Goal: Communication & Community: Share content

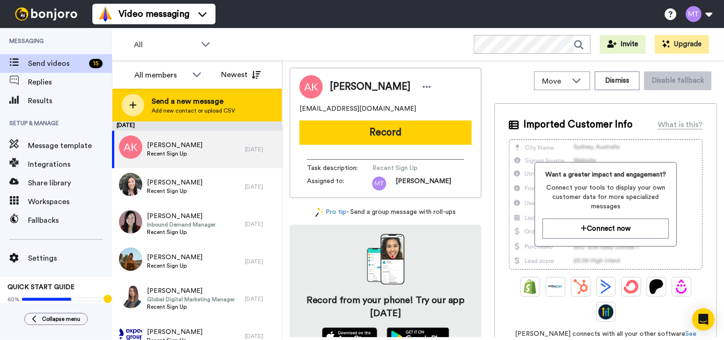
click at [243, 113] on div "Send a new message Add new contact or upload CSV" at bounding box center [196, 105] width 169 height 33
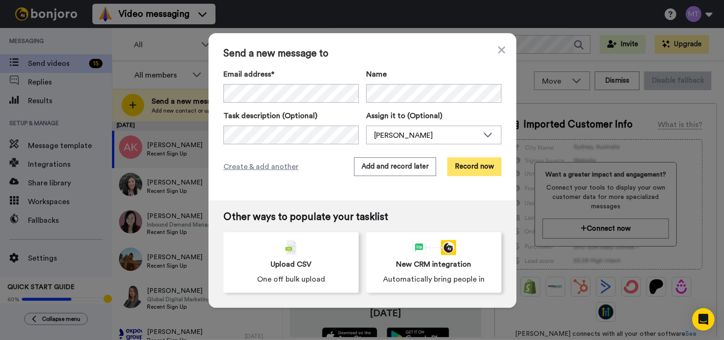
click at [473, 171] on button "Record now" at bounding box center [474, 166] width 54 height 19
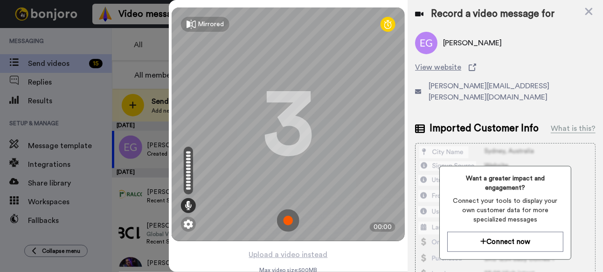
click at [290, 222] on img at bounding box center [288, 220] width 22 height 22
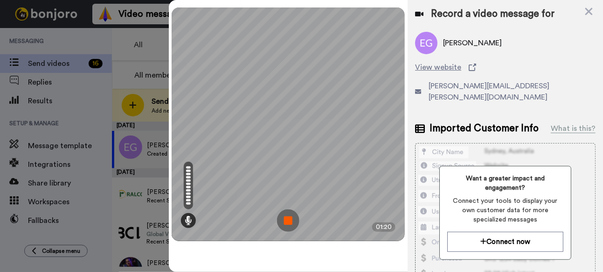
click at [285, 223] on img at bounding box center [288, 220] width 22 height 22
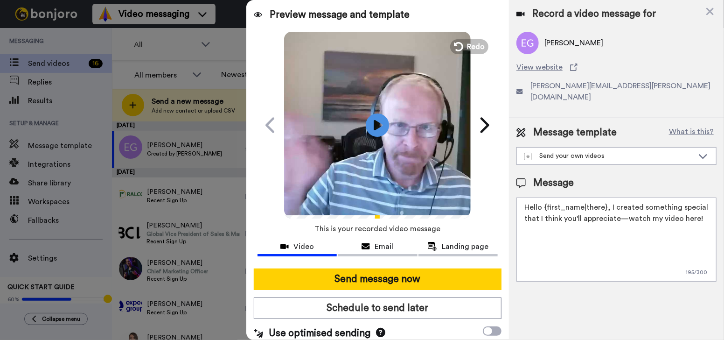
click at [667, 226] on textarea "Hello {first_name|there}, I created something special that I think you'll appre…" at bounding box center [617, 239] width 200 height 84
click at [684, 246] on textarea "Hello {first_name|there}, I created something special that I think you'll appre…" at bounding box center [617, 239] width 200 height 84
paste textarea "[URL][DOMAIN_NAME]"
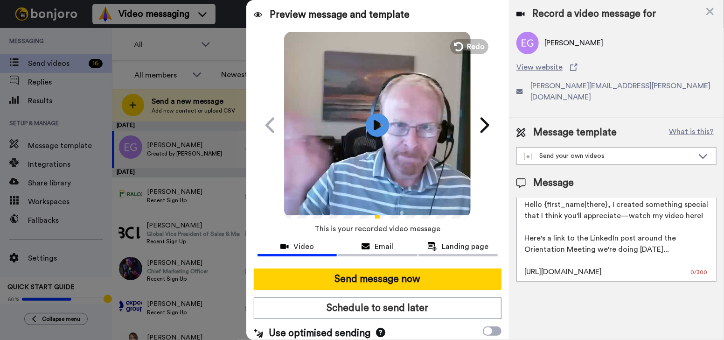
scroll to position [14, 0]
type textarea "Hello {first_name|there}, I created something special that I think you'll appre…"
click at [368, 126] on icon at bounding box center [377, 124] width 25 height 25
click at [367, 240] on button "Email" at bounding box center [377, 247] width 79 height 17
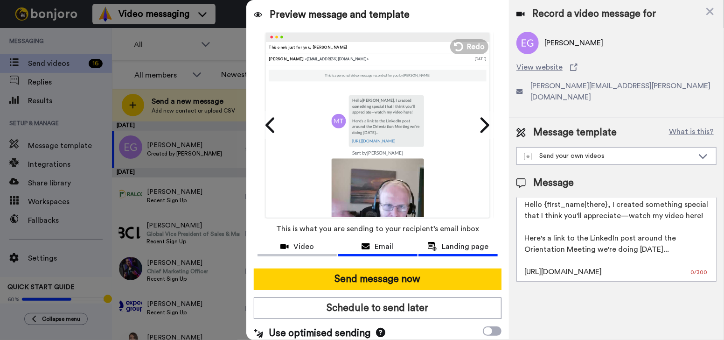
click at [442, 247] on span "Landing page" at bounding box center [465, 246] width 47 height 11
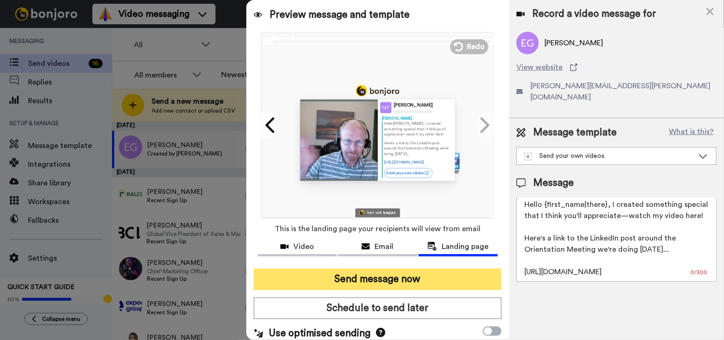
click at [377, 275] on button "Send message now" at bounding box center [378, 278] width 248 height 21
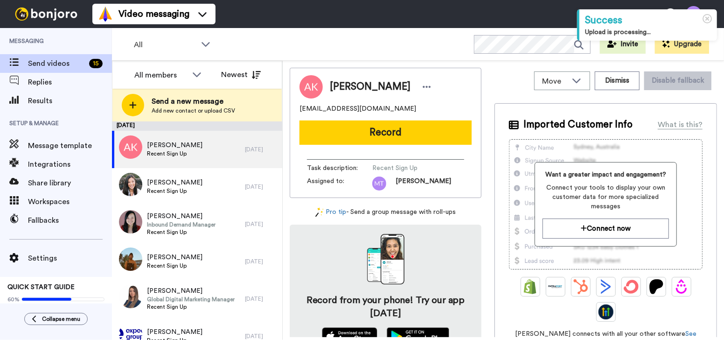
click at [305, 48] on div "All Invite Upgrade" at bounding box center [418, 44] width 612 height 33
